Goal: Task Accomplishment & Management: Complete application form

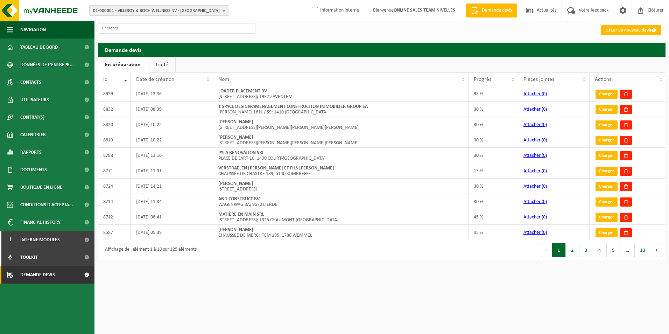
drag, startPoint x: 335, startPoint y: 11, endPoint x: 347, endPoint y: 11, distance: 11.9
click at [335, 11] on label "Information interne" at bounding box center [335, 10] width 49 height 11
click at [310, 0] on input "Information interne" at bounding box center [309, 0] width 0 height 0
checkbox input "true"
click at [630, 32] on link "Créer un nouveau devis" at bounding box center [632, 30] width 60 height 10
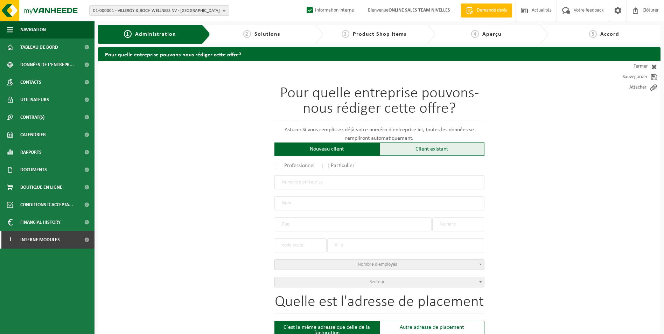
click at [432, 150] on div "Client existant" at bounding box center [432, 148] width 105 height 13
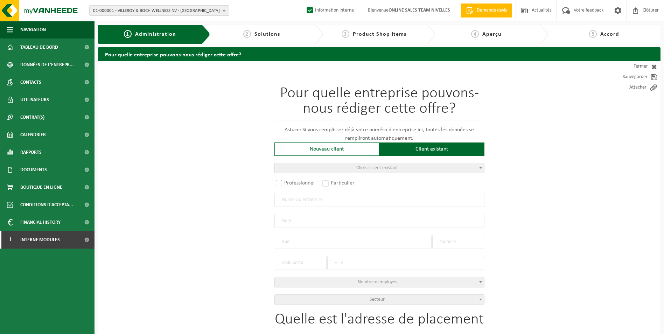
click at [291, 181] on label "Professionnel" at bounding box center [295, 183] width 42 height 10
click at [291, 181] on input "Professionnel" at bounding box center [288, 183] width 5 height 5
radio input "true"
click at [312, 198] on input "text" at bounding box center [379, 200] width 210 height 14
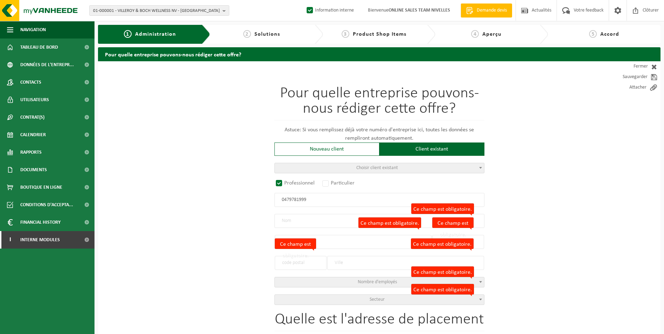
click at [313, 201] on input "0479781999" at bounding box center [379, 200] width 210 height 14
type input "0479781992"
radio input "false"
select select
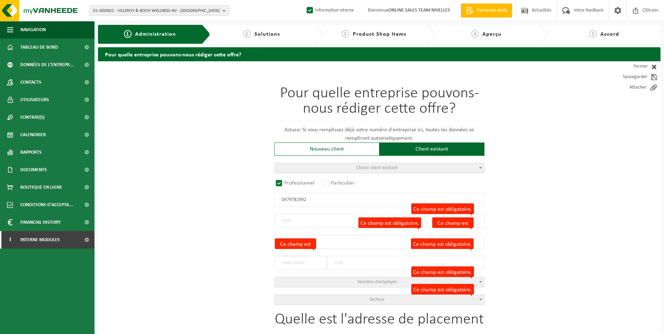
select select
type input "PLENUM BV"
type input "RUE HENRI VAN ZUYLEN"
type input "78 / 16"
type input "1180"
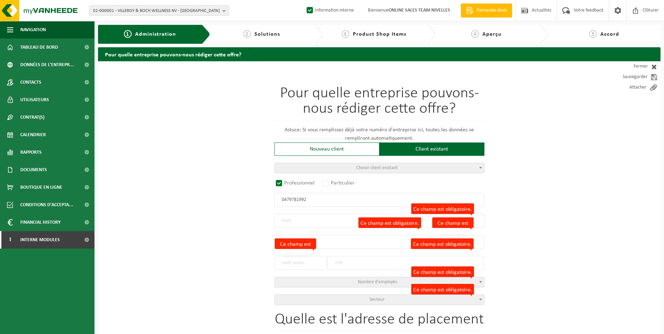
type input "UCCLE"
type input "2127135170"
radio input "true"
select select "160182"
type input "0479.781.992"
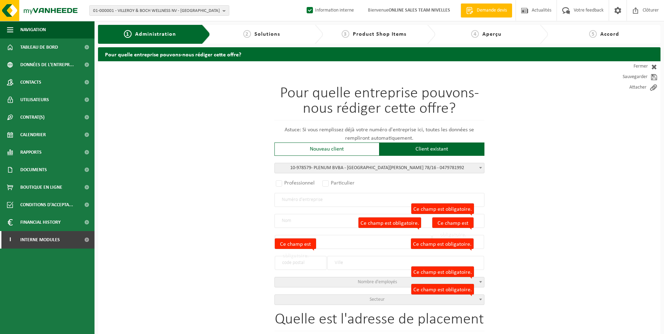
type input "PLENUM BVBA"
type input "RUE HENRI VAN ZUYLEN"
type input "78/16"
type input "1180"
type input "UCCLE"
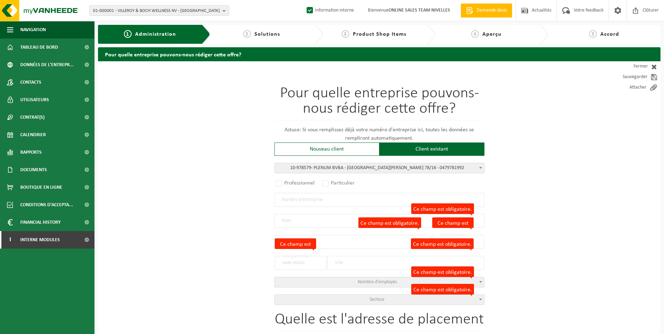
type input "PLENUM BVBA"
type input "78/16"
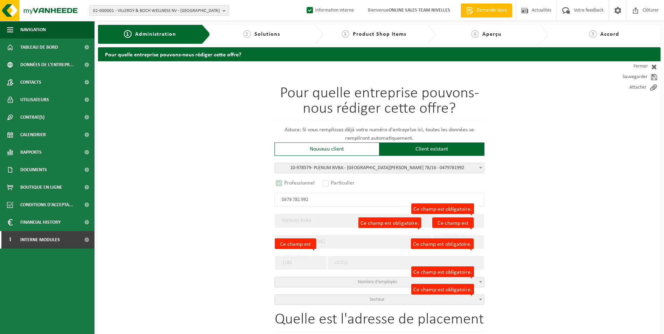
select select "D"
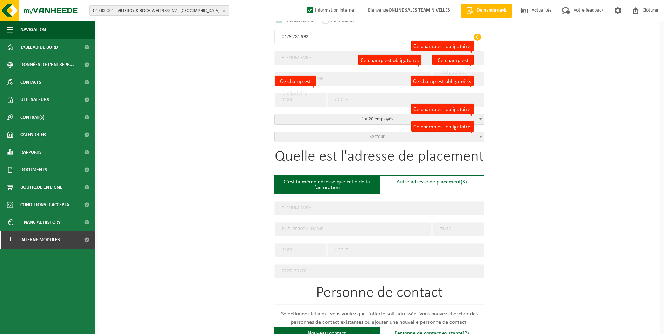
scroll to position [175, 0]
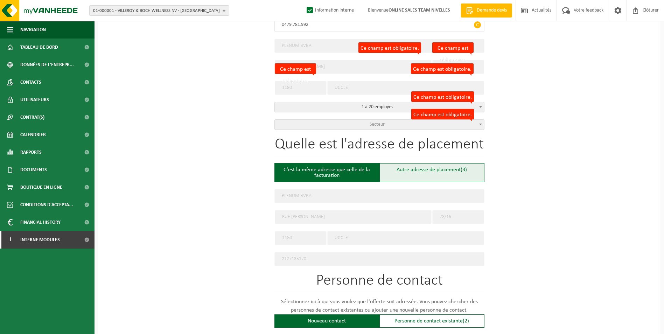
click at [422, 171] on div "Autre adresse de placement (3)" at bounding box center [432, 172] width 105 height 19
type input "Chantier -"
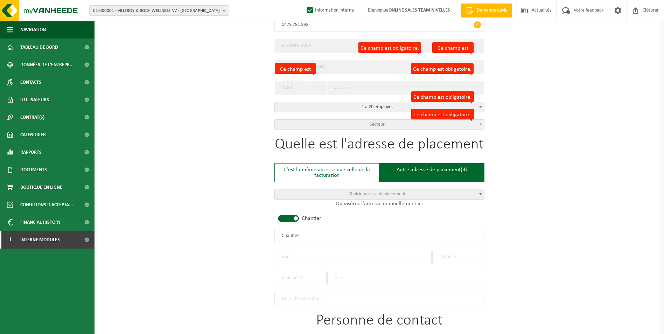
click at [288, 215] on span at bounding box center [288, 218] width 21 height 7
click at [297, 260] on input "text" at bounding box center [353, 257] width 157 height 14
type input "r"
click at [468, 254] on input "text" at bounding box center [458, 257] width 52 height 14
type input "41"
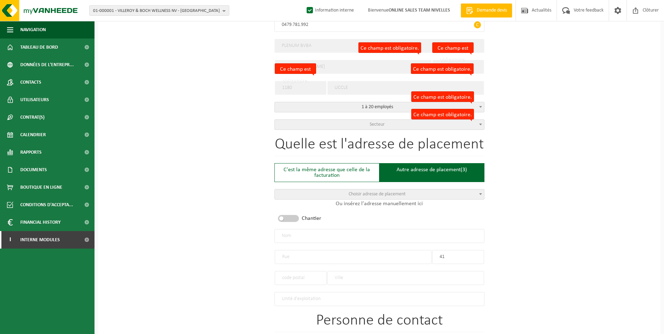
click at [390, 256] on input "text" at bounding box center [353, 257] width 157 height 14
type input "AVENUE DE LA COURONNE"
click at [346, 275] on input "text" at bounding box center [405, 278] width 157 height 14
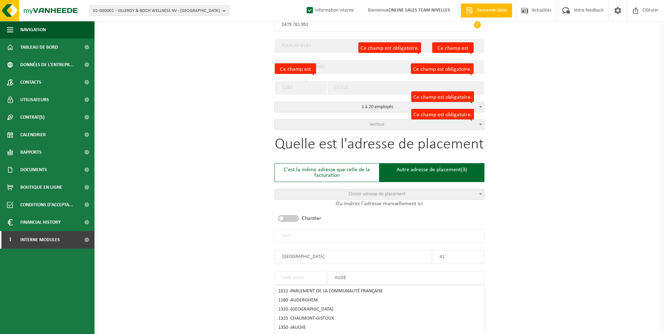
type input "AUDER"
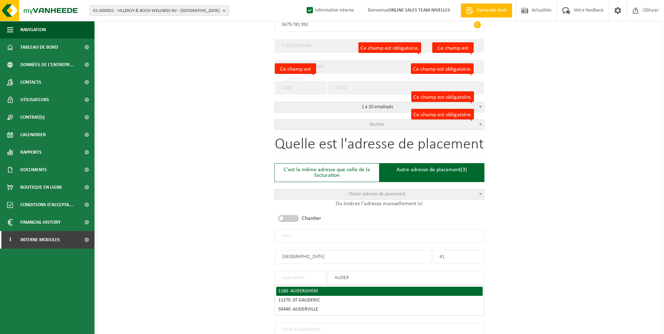
drag, startPoint x: 353, startPoint y: 274, endPoint x: 325, endPoint y: 276, distance: 27.7
click at [325, 276] on div "AUDER" at bounding box center [379, 274] width 210 height 21
type input "IXELLE"
click at [311, 290] on div "1050 - IXELLES" at bounding box center [379, 291] width 202 height 5
type input "1050"
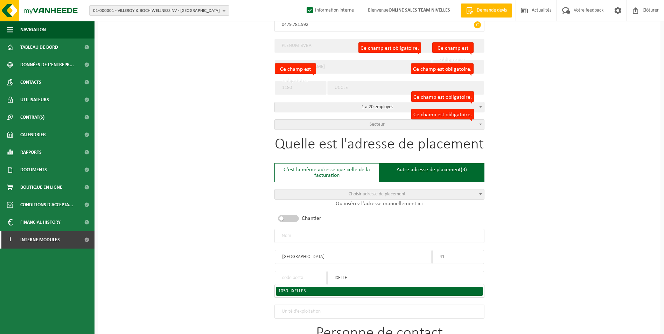
type input "IXELLES"
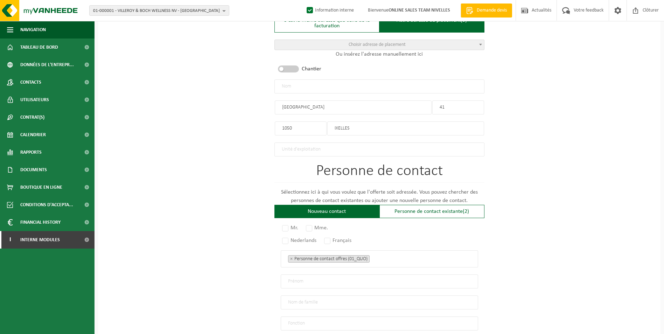
scroll to position [350, 0]
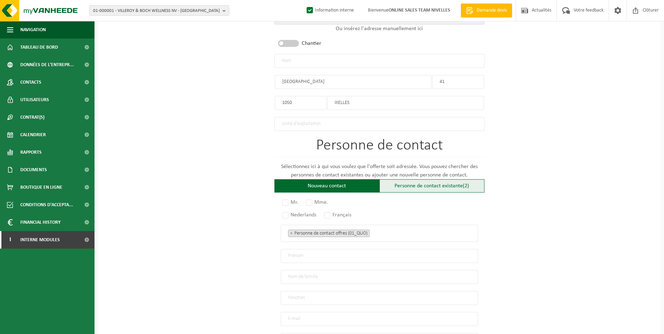
click at [420, 185] on div "Personne de contact existante (2)" at bounding box center [432, 185] width 105 height 13
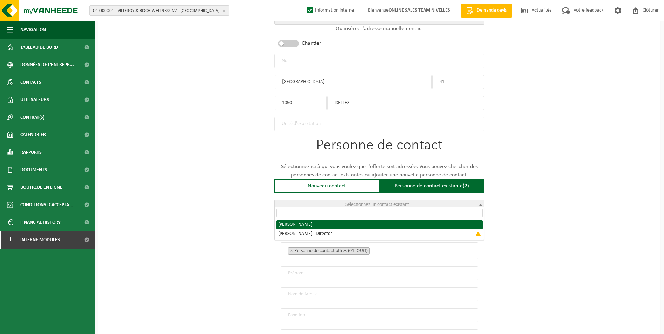
click at [319, 204] on span "Sélectionnez un contact existant" at bounding box center [379, 205] width 209 height 10
radio input "true"
select select "{"code":"10-978580","firstname":"BENOIT","surname":"MORSA","gender":"Unknown","…"
type input "BENOIT"
type input "MORSA"
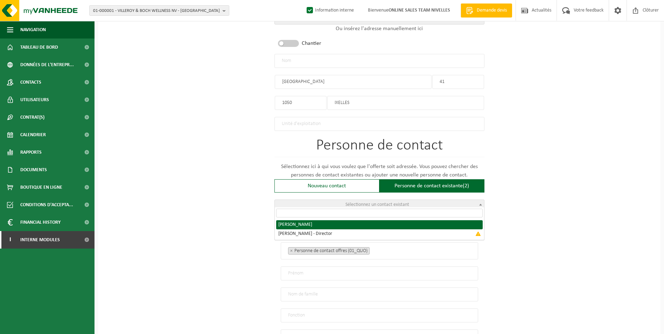
type input "plenum.mngt@gmail.com"
type input "+32495544227"
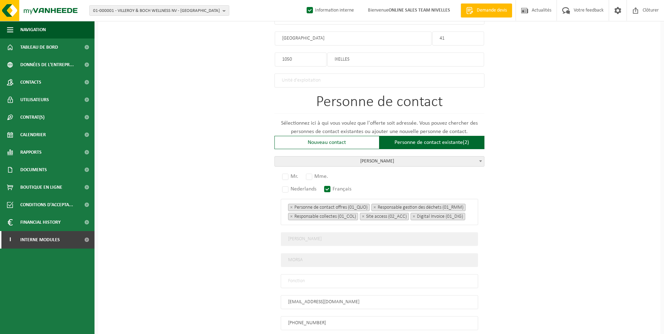
scroll to position [455, 0]
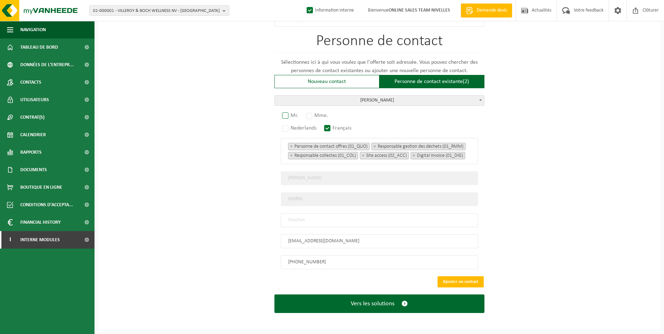
click at [284, 111] on label "Mr." at bounding box center [291, 116] width 20 height 10
radio input "true"
click at [317, 220] on input "text" at bounding box center [379, 220] width 197 height 14
type input "CONTACT"
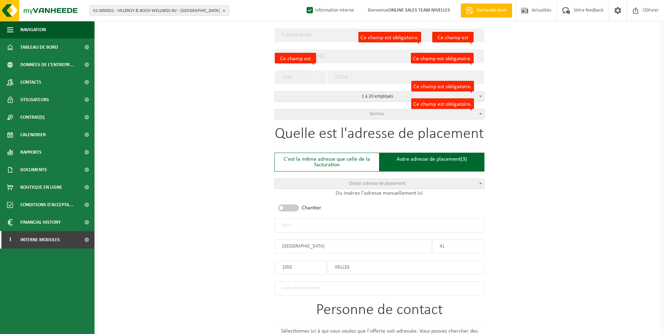
scroll to position [175, 0]
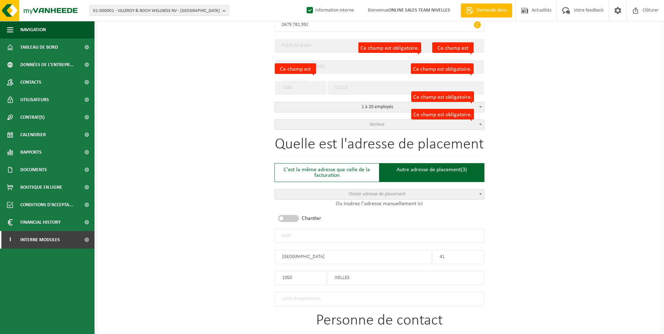
click at [345, 237] on input "text" at bounding box center [379, 236] width 210 height 14
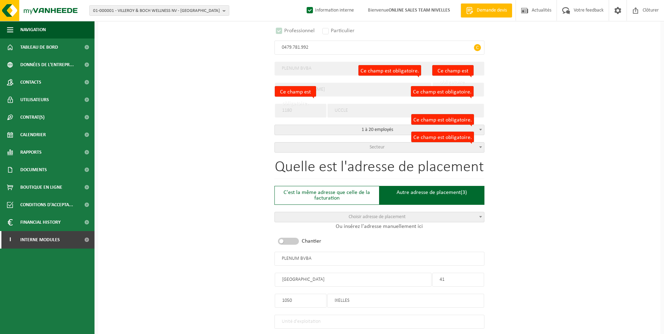
scroll to position [105, 0]
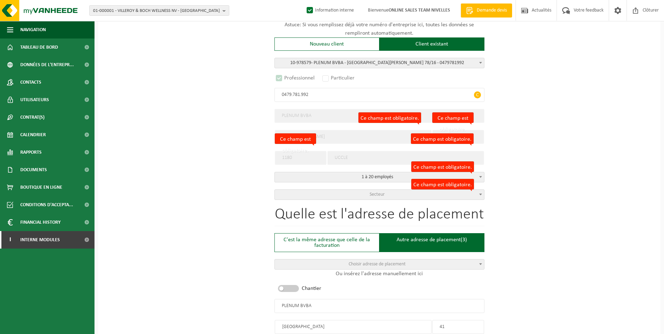
type input "PLENUM BVBA"
click at [380, 192] on span "Secteur" at bounding box center [377, 194] width 15 height 5
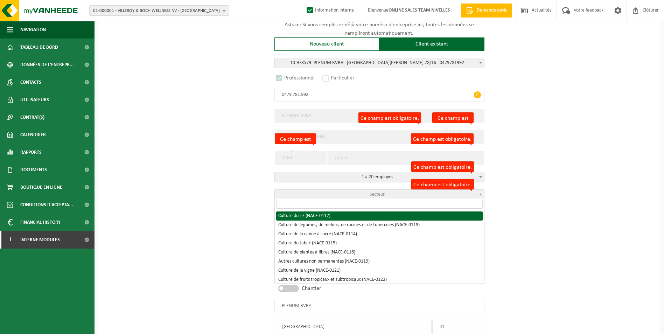
click at [319, 201] on input "search" at bounding box center [379, 204] width 207 height 9
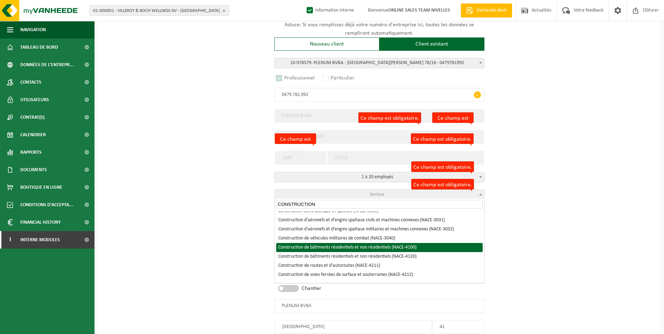
type input "CONSTRUCTION"
select select "NACE_4100"
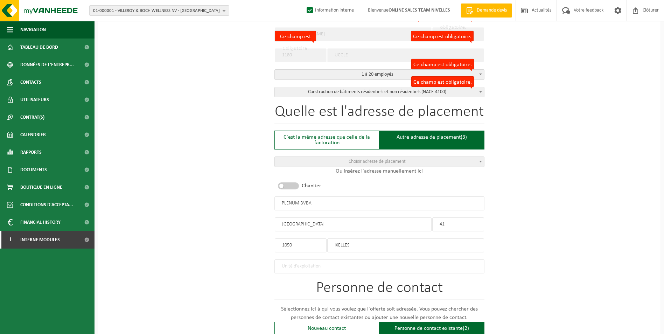
scroll to position [210, 0]
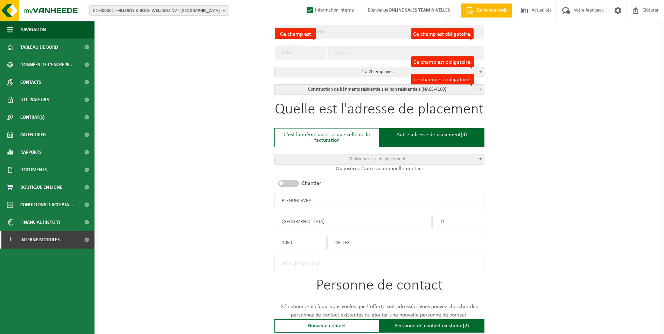
click at [333, 200] on input "PLENUM BVBA" at bounding box center [379, 201] width 210 height 14
type input "PLENUM BVBA-IXELLES"
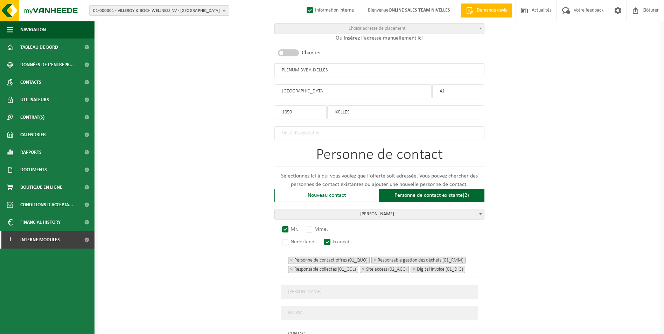
scroll to position [455, 0]
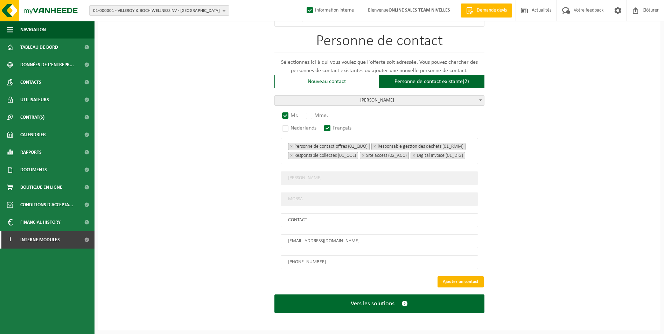
click at [465, 282] on button "Ajouter un contact" at bounding box center [461, 281] width 46 height 11
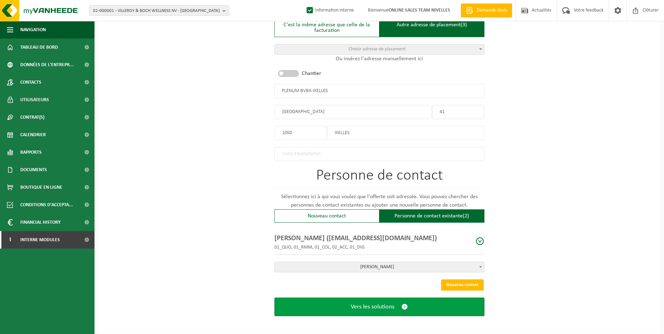
click at [382, 306] on span "Vers les solutions" at bounding box center [373, 306] width 44 height 7
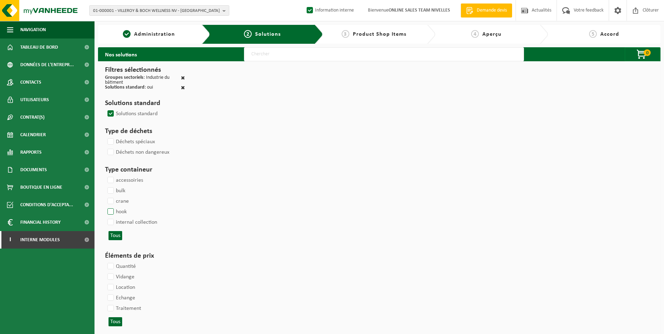
click at [113, 213] on label "hook" at bounding box center [116, 212] width 21 height 11
click at [105, 207] on input "hook" at bounding box center [105, 206] width 0 height 0
checkbox input "true"
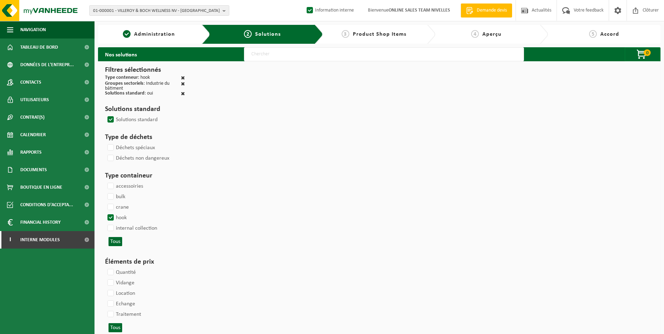
select select
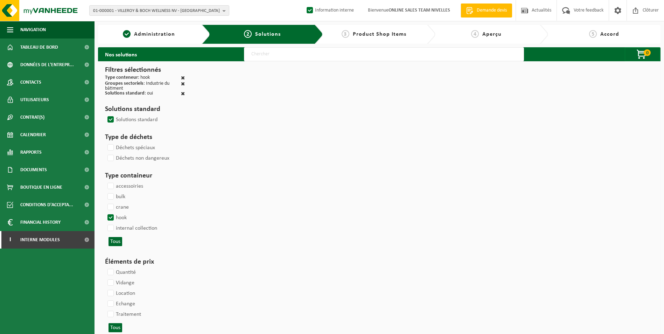
select select
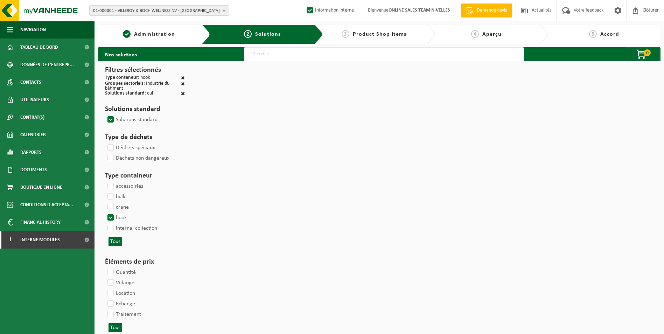
select select
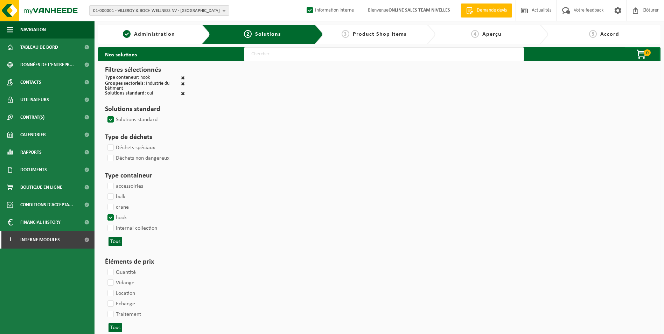
select select
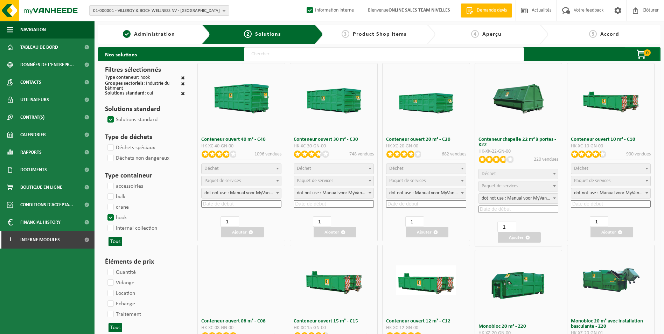
select select
select select "25"
select select "197"
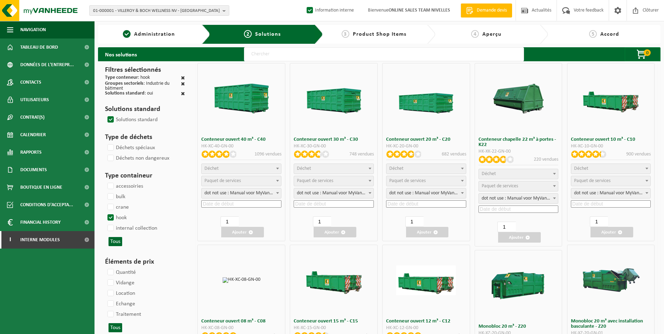
select select "25"
select select "8"
select select "25"
select select "7"
select select "25"
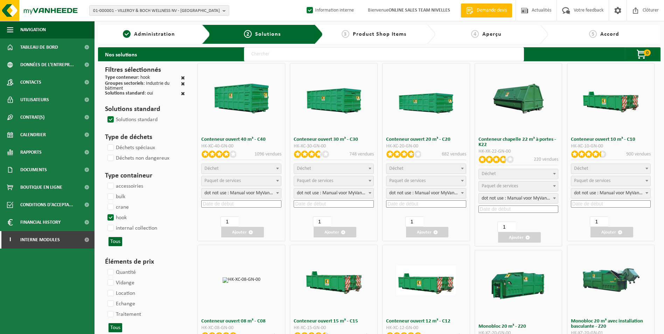
select select "7"
select select "25"
click at [610, 171] on span "Déchet" at bounding box center [610, 169] width 79 height 10
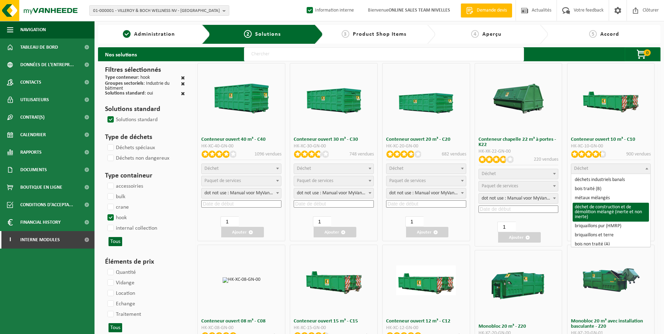
select select "31"
select select
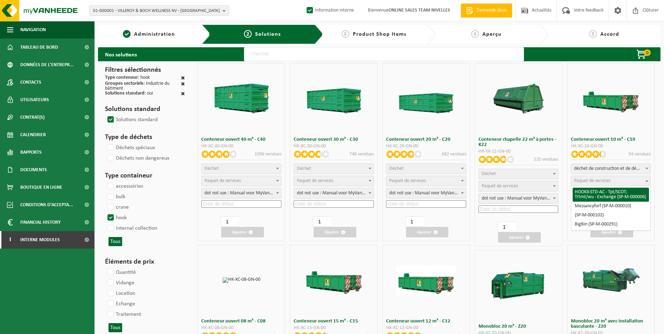
click at [594, 180] on span "Paquet de services" at bounding box center [592, 180] width 36 height 5
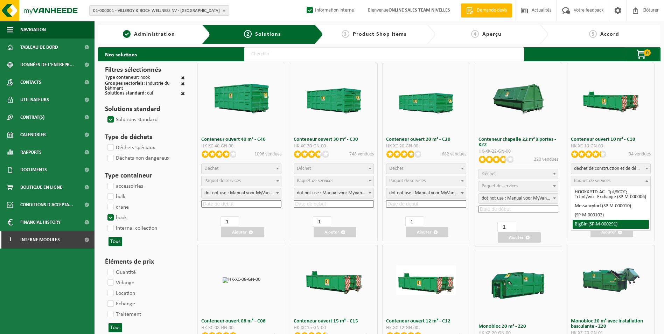
select select "197"
select select "25"
click at [592, 202] on input at bounding box center [611, 203] width 80 height 7
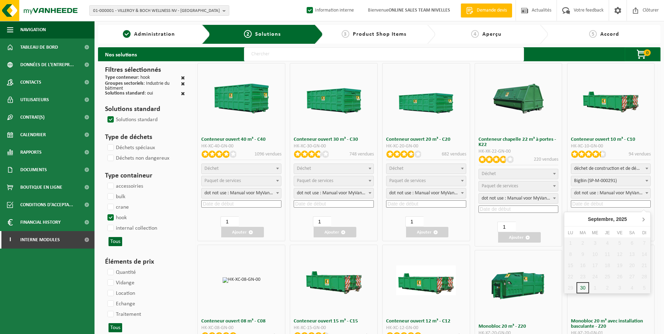
click at [642, 220] on icon at bounding box center [643, 219] width 11 height 11
click at [568, 254] on div "6" at bounding box center [570, 254] width 12 height 11
type input "2025-10-06"
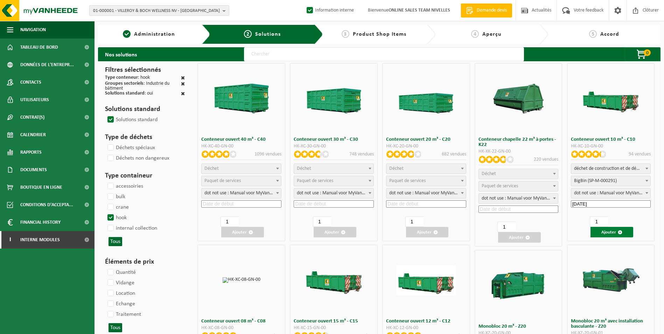
click at [614, 230] on button "Ajouter" at bounding box center [612, 232] width 43 height 11
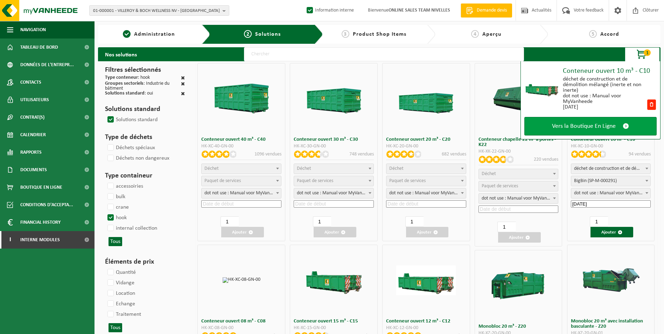
click at [605, 125] on span "Vers la Boutique En Ligne" at bounding box center [584, 126] width 64 height 7
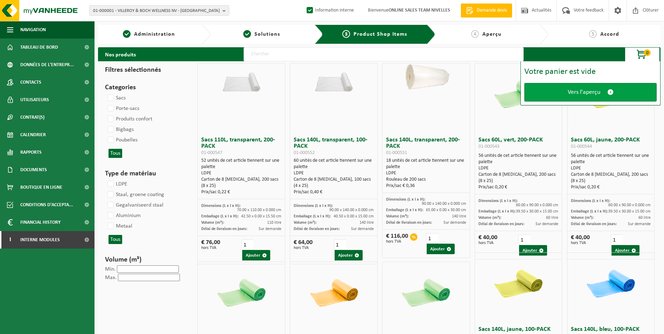
click at [580, 91] on span "Vers l'aperçu" at bounding box center [584, 92] width 33 height 7
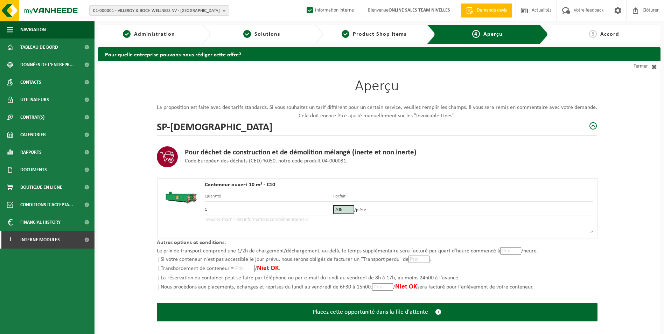
click at [414, 222] on textarea at bounding box center [399, 225] width 389 height 18
type textarea "p"
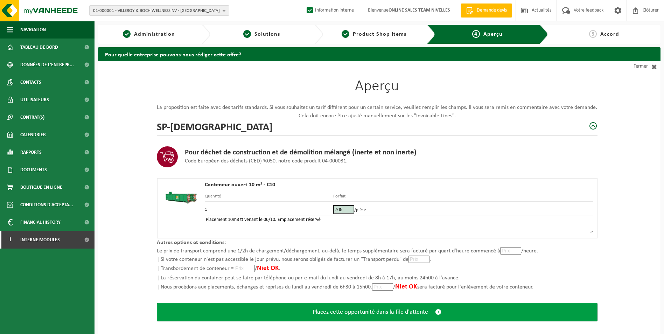
type textarea "Placement 10m3 tt venant le 06/10. Emplacement réservé"
click at [373, 317] on button "Placez cette opportunité dans la file d'attente" at bounding box center [377, 312] width 441 height 19
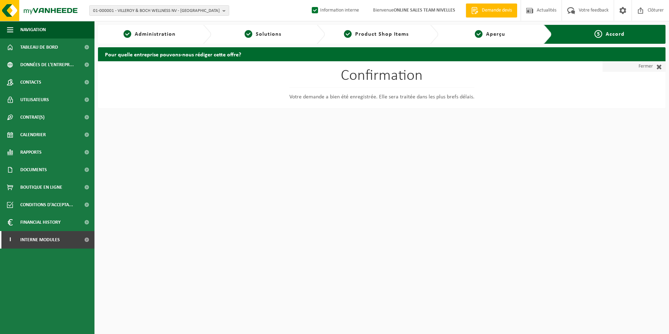
click at [648, 65] on link "Fermer" at bounding box center [634, 66] width 63 height 11
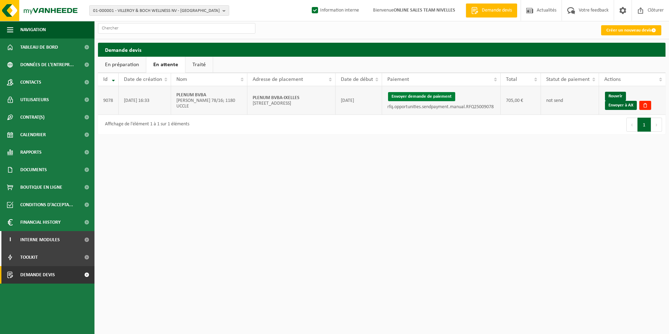
click at [413, 96] on button "Envoyer demande de paiement" at bounding box center [421, 96] width 67 height 9
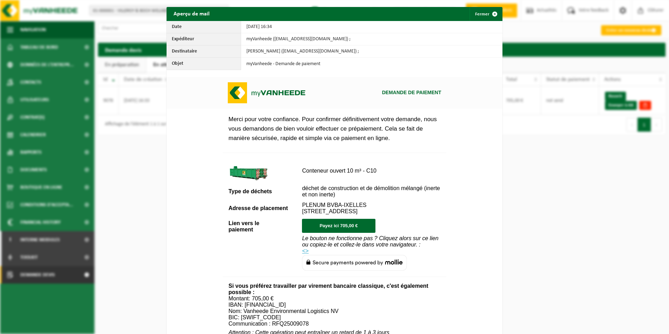
scroll to position [245, 0]
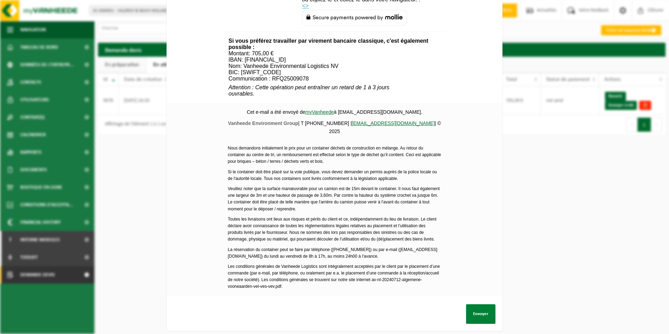
click at [483, 313] on button "Envoyer" at bounding box center [480, 314] width 29 height 20
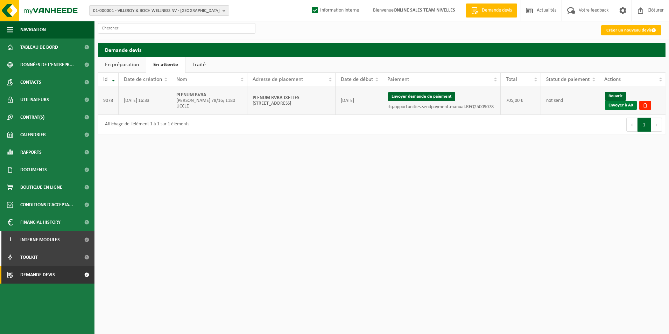
click at [620, 104] on link "Envoyer à AX" at bounding box center [621, 105] width 32 height 9
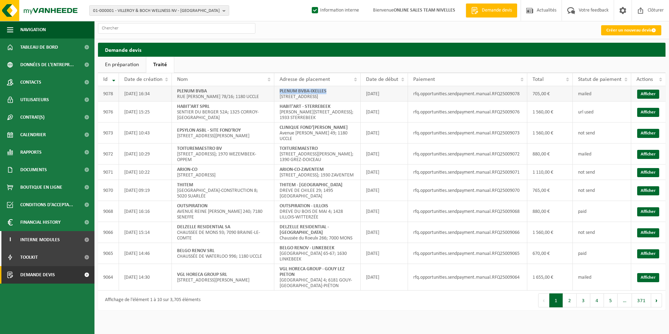
drag, startPoint x: 279, startPoint y: 91, endPoint x: 352, endPoint y: 93, distance: 72.9
click at [352, 93] on td "PLENUM BVBA-IXELLES [STREET_ADDRESS]" at bounding box center [317, 93] width 86 height 15
copy strong "PLENUM BVBA-IXELLES"
